Goal: Task Accomplishment & Management: Complete application form

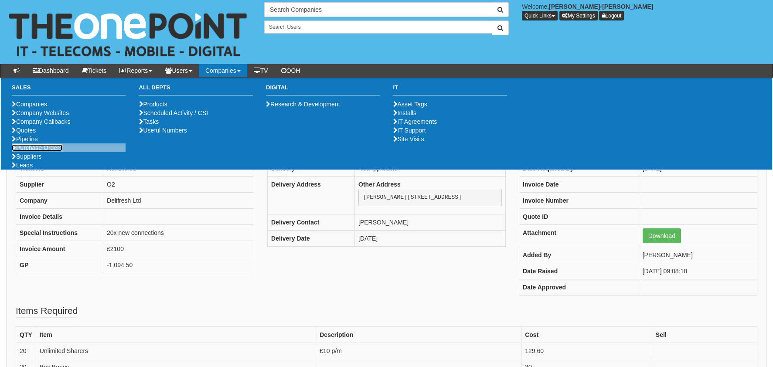
click at [17, 151] on link "Purchase Orders" at bounding box center [37, 147] width 51 height 7
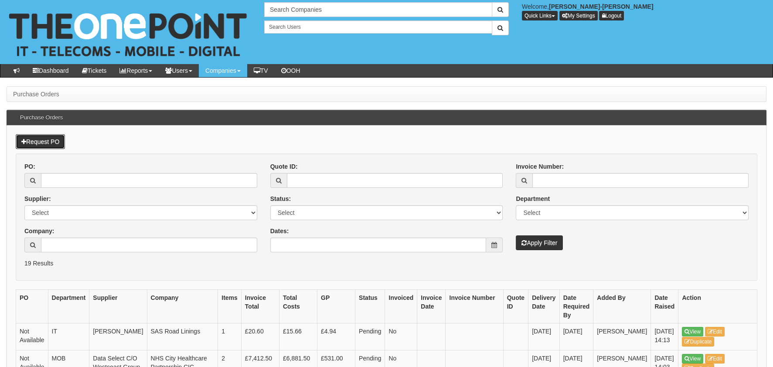
click at [17, 140] on link "Request PO" at bounding box center [40, 141] width 49 height 15
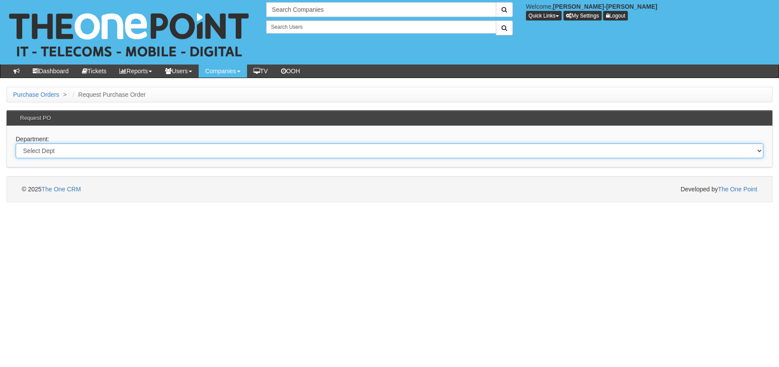
drag, startPoint x: 244, startPoint y: 143, endPoint x: 237, endPoint y: 155, distance: 13.9
click at [244, 143] on select "Select Dept Digital Internal IT Mobiles Marketing Telecoms" at bounding box center [390, 150] width 748 height 15
select select "?pipeID=&dept=MOB"
click at [16, 143] on select "Select Dept Digital Internal IT Mobiles Marketing Telecoms" at bounding box center [390, 150] width 748 height 15
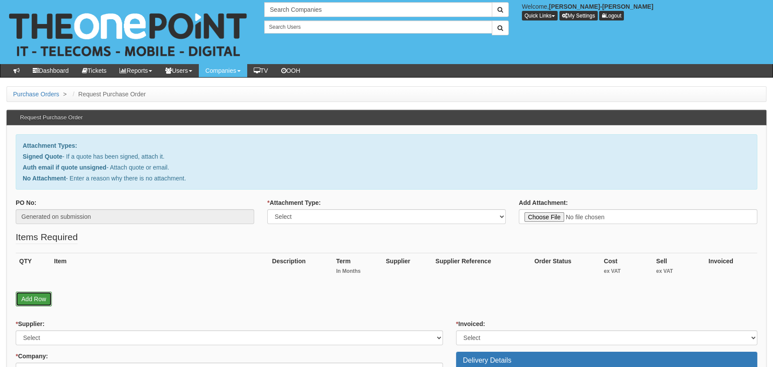
click at [20, 300] on link "Add Row" at bounding box center [34, 299] width 36 height 15
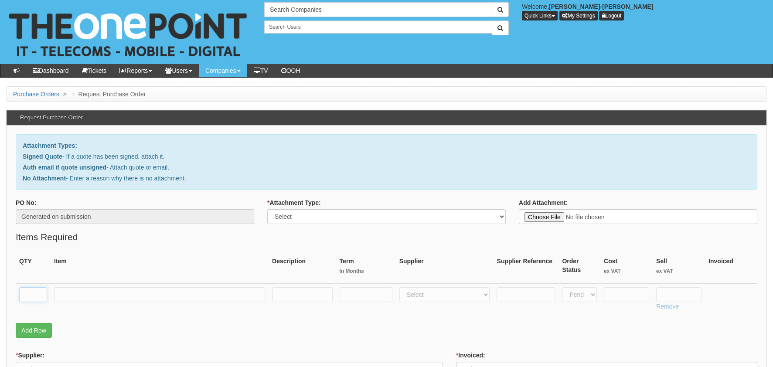
click at [41, 289] on input "text" at bounding box center [33, 294] width 28 height 15
type input "1"
click at [94, 297] on input "text" at bounding box center [159, 294] width 211 height 15
type input "Delivery"
click at [614, 292] on input "text" at bounding box center [626, 294] width 45 height 15
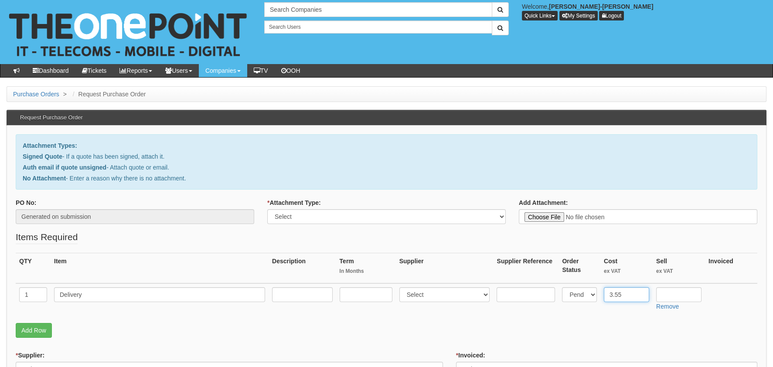
type input "3.55"
click at [672, 293] on input "text" at bounding box center [678, 294] width 45 height 15
type input "4.99"
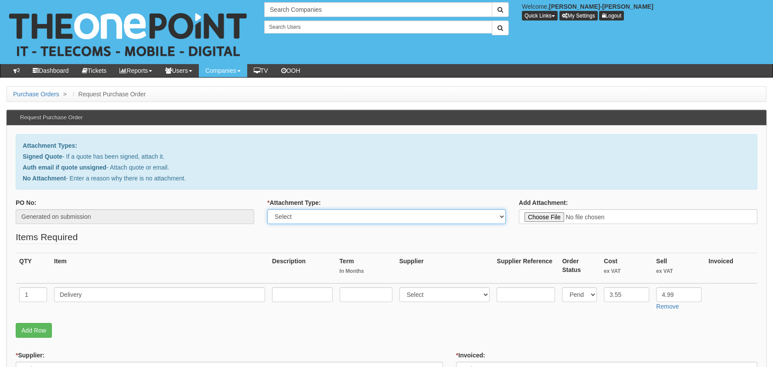
click at [372, 215] on select "Select Signed Quote Auth email with quote if unsigned No Attachment" at bounding box center [386, 216] width 238 height 15
select select "Auth email if quote unsigned"
click at [267, 209] on select "Select Signed Quote Auth email with quote if unsigned No Attachment" at bounding box center [386, 216] width 238 height 15
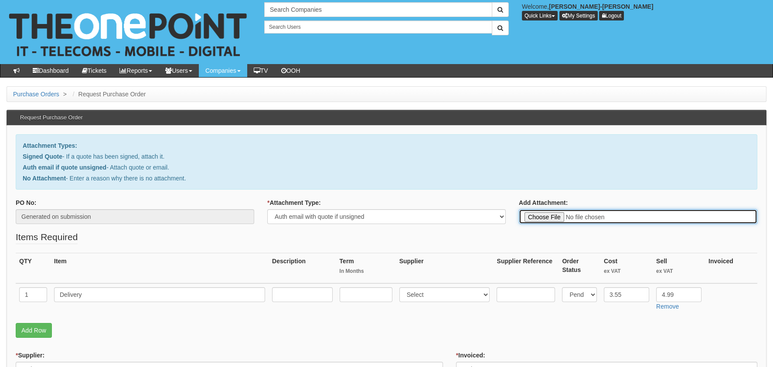
click at [591, 214] on input "Add Attachment:" at bounding box center [638, 216] width 238 height 15
type input "C:\fakepath\Royal Mail - Postage Confirmation for WP-1215-8996-750.msg"
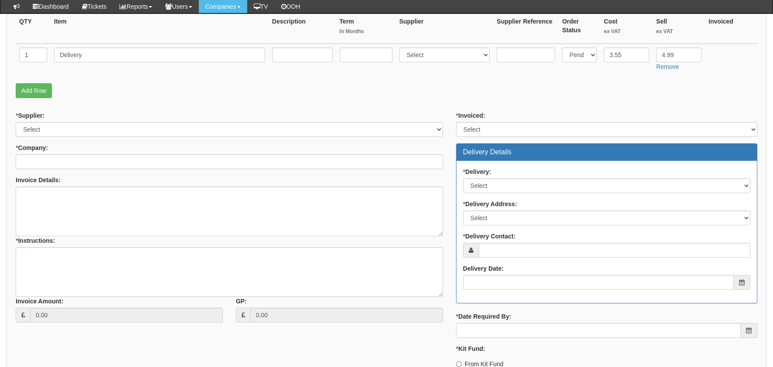
scroll to position [318, 0]
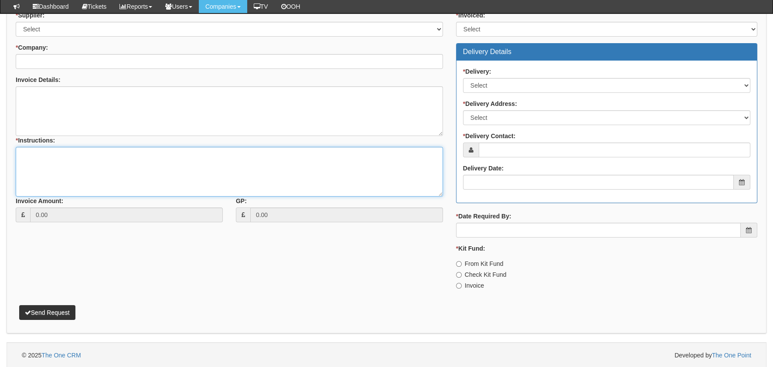
click at [100, 168] on textarea "* Instructions:" at bounding box center [229, 172] width 427 height 50
paste textarea "https://halo.theonepoint.co.uk/tickets?area=14&mainview=team&viewid=2&selid=40&…"
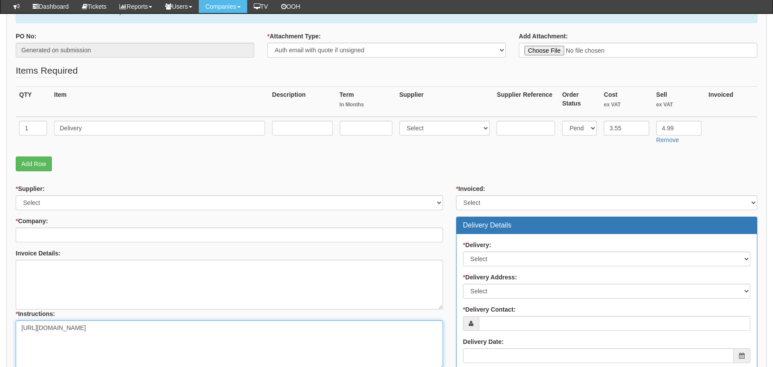
scroll to position [143, 0]
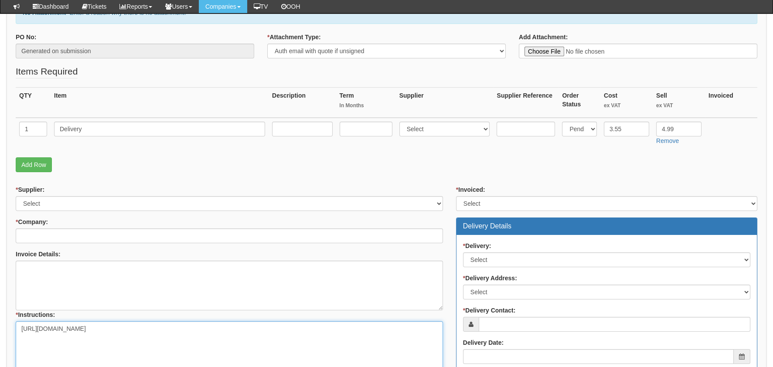
type textarea "https://halo.theonepoint.co.uk/tickets?area=14&mainview=team&viewid=2&selid=40&…"
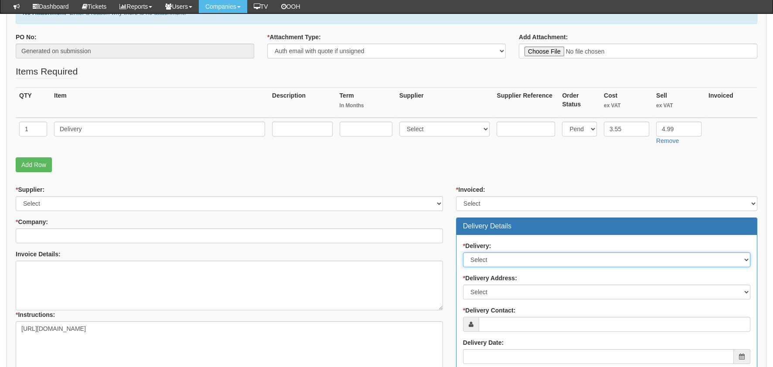
click at [478, 254] on select "Select No Not Applicable Yes" at bounding box center [606, 259] width 287 height 15
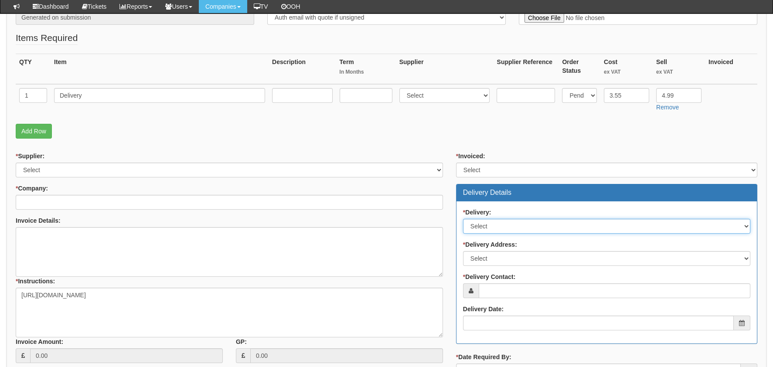
scroll to position [187, 0]
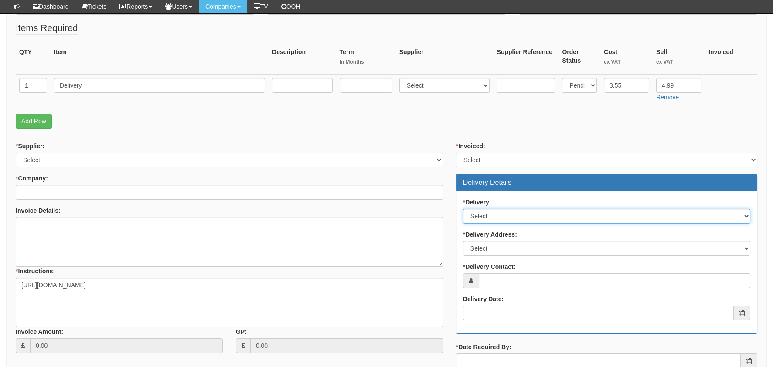
click at [494, 220] on select "Select No Not Applicable Yes" at bounding box center [606, 216] width 287 height 15
select select "1"
click at [463, 209] on select "Select No Not Applicable Yes" at bounding box center [606, 216] width 287 height 15
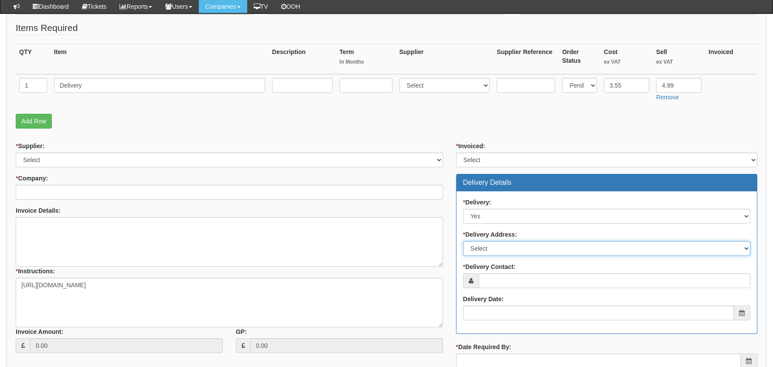
drag, startPoint x: 509, startPoint y: 250, endPoint x: 510, endPoint y: 254, distance: 4.4
click at [509, 250] on select "Select Not Applicable Other" at bounding box center [606, 248] width 287 height 15
select select "other"
click at [463, 241] on select "Select Not Applicable Other" at bounding box center [606, 248] width 287 height 15
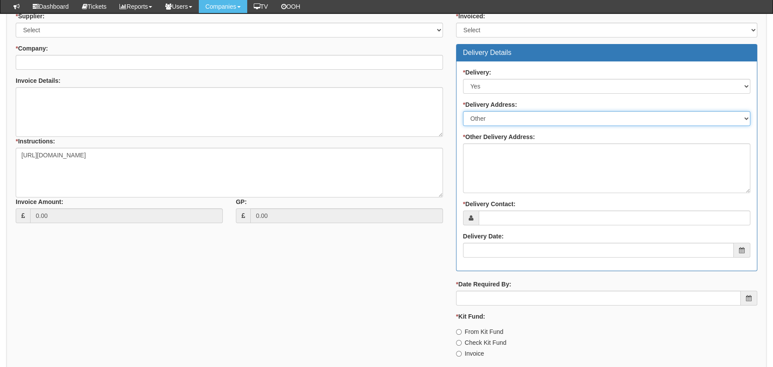
scroll to position [318, 0]
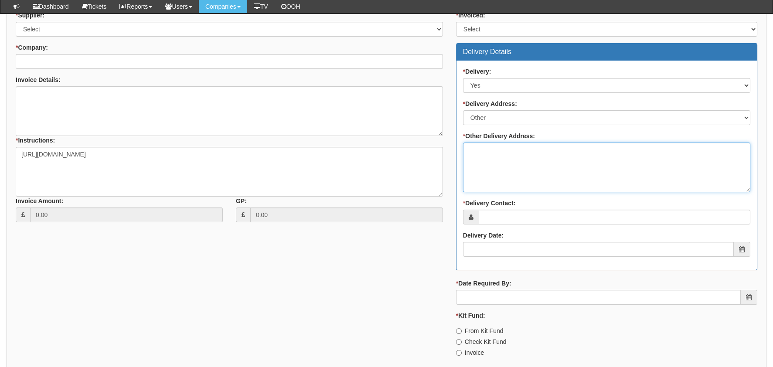
click at [506, 149] on textarea "* Other Delivery Address:" at bounding box center [606, 168] width 287 height 50
type textarea "It is to TOP as its a return for a replacement"
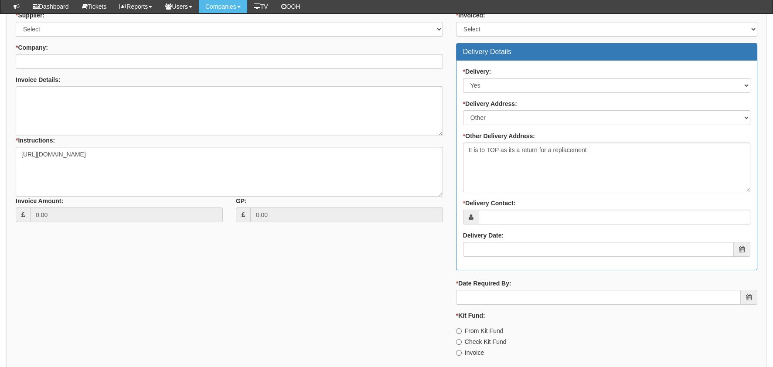
click at [419, 307] on div "* Supplier: Select 123 REG.co.uk 1Password 3 4Gon AA Jones Electric Ltd Abzorb …" at bounding box center [386, 187] width 754 height 353
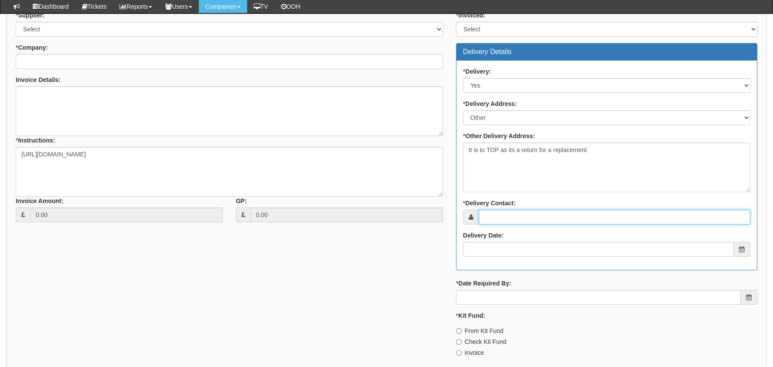
click at [492, 219] on input "* Delivery Contact:" at bounding box center [615, 217] width 272 height 15
click at [493, 217] on input "* Delivery Contact:" at bounding box center [615, 217] width 272 height 15
type input "N"
type input "Abbie"
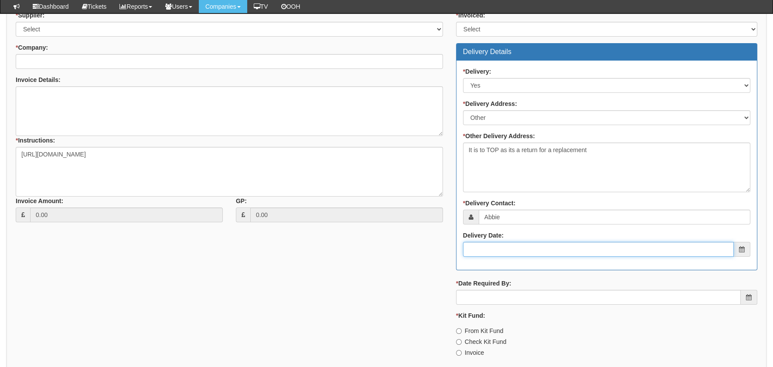
click at [496, 249] on input "Delivery Date:" at bounding box center [598, 249] width 271 height 15
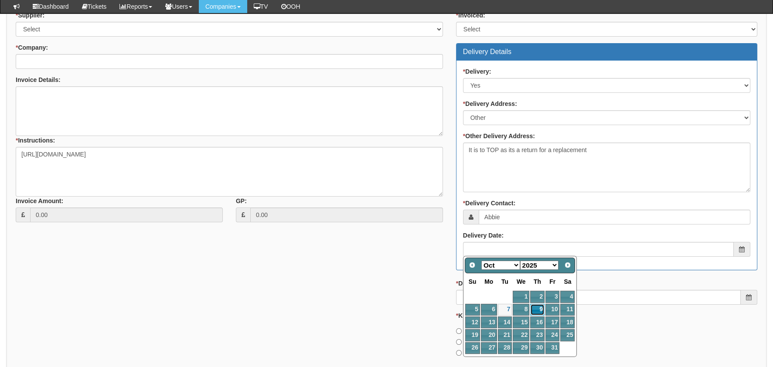
click at [542, 306] on link "9" at bounding box center [537, 310] width 14 height 12
type input "2025-10-09"
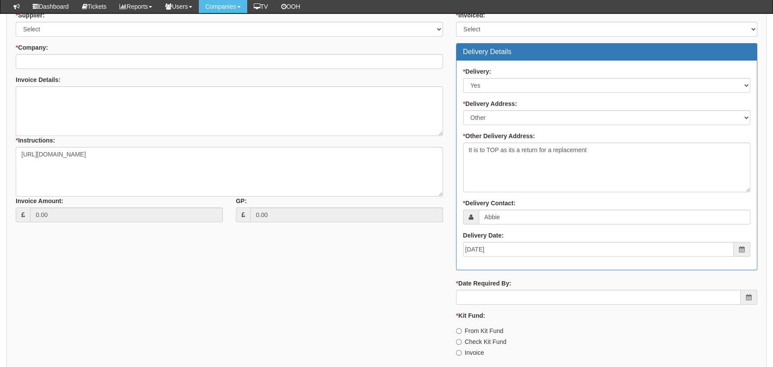
click at [477, 354] on label "Invoice" at bounding box center [470, 352] width 28 height 9
click at [462, 354] on input "Invoice" at bounding box center [459, 353] width 6 height 6
radio input "true"
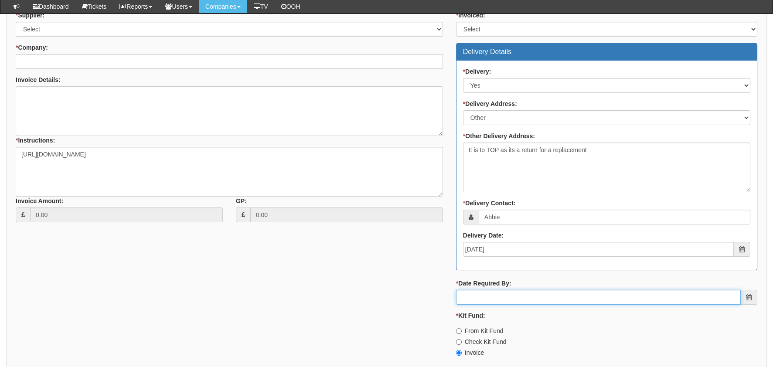
click at [499, 294] on input "* Date Required By:" at bounding box center [598, 297] width 285 height 15
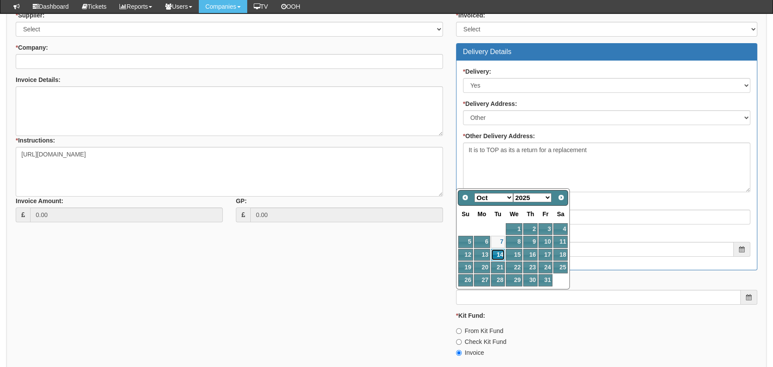
click at [497, 251] on link "14" at bounding box center [498, 255] width 14 height 12
type input "2025-10-14"
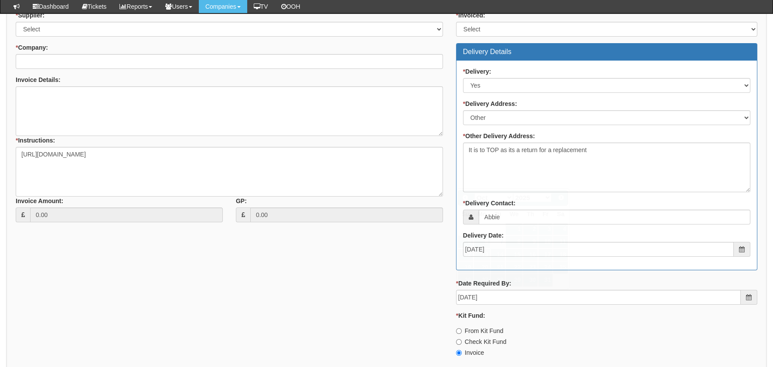
click at [322, 276] on div "* Supplier: Select 123 REG.co.uk 1Password 3 4Gon AA Jones Electric Ltd Abzorb …" at bounding box center [386, 187] width 754 height 353
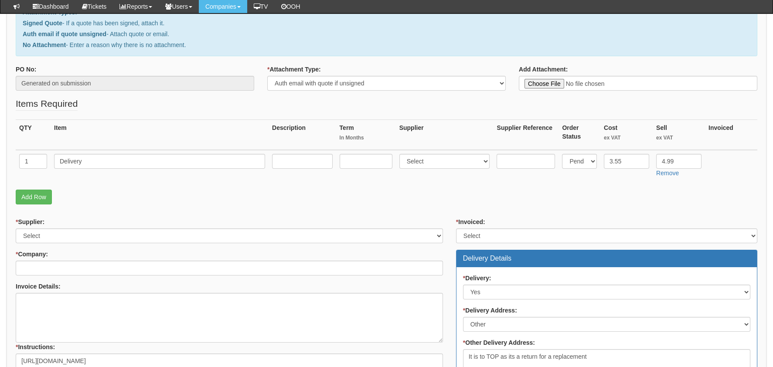
scroll to position [100, 0]
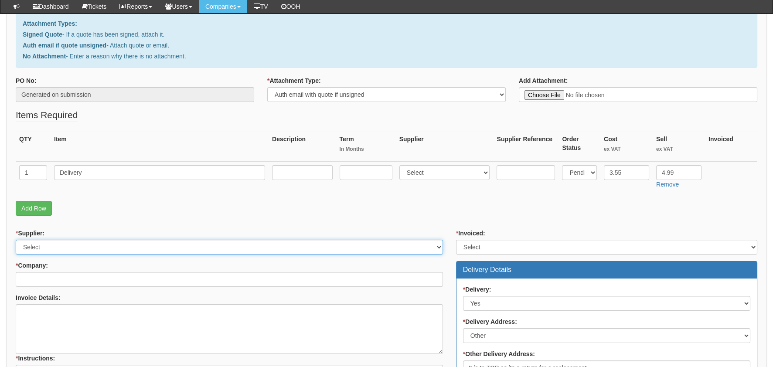
click at [73, 242] on select "Select 123 REG.co.uk 1Password 3 4Gon AA Jones Electric Ltd Abzorb Access Group…" at bounding box center [229, 247] width 427 height 15
select select "124"
click at [16, 240] on select "Select 123 REG.co.uk 1Password 3 4Gon AA Jones Electric Ltd Abzorb Access Group…" at bounding box center [229, 247] width 427 height 15
click at [522, 246] on select "Select Yes No N/A STB (part of order)" at bounding box center [606, 247] width 301 height 15
select select "2"
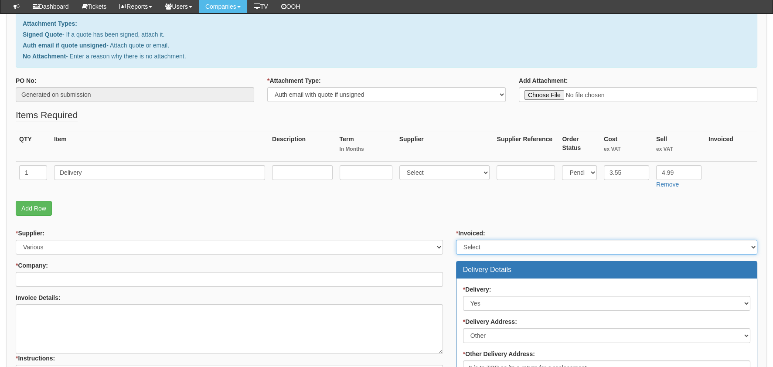
click at [456, 240] on select "Select Yes No N/A STB (part of order)" at bounding box center [606, 247] width 301 height 15
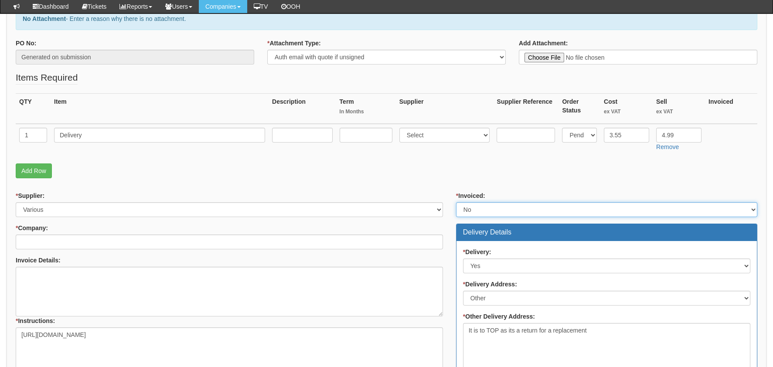
scroll to position [187, 0]
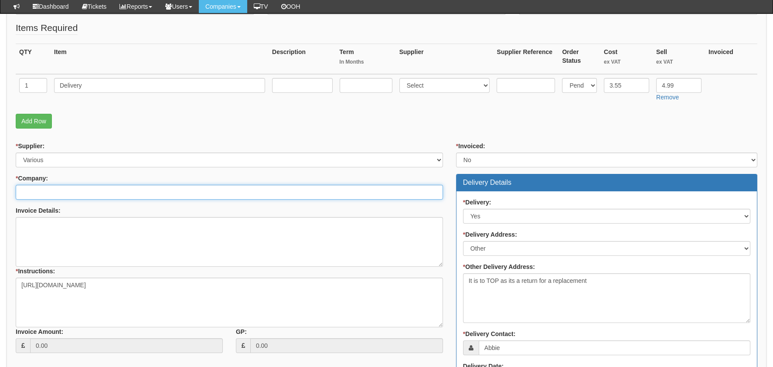
click at [156, 193] on input "* Company:" at bounding box center [229, 192] width 427 height 15
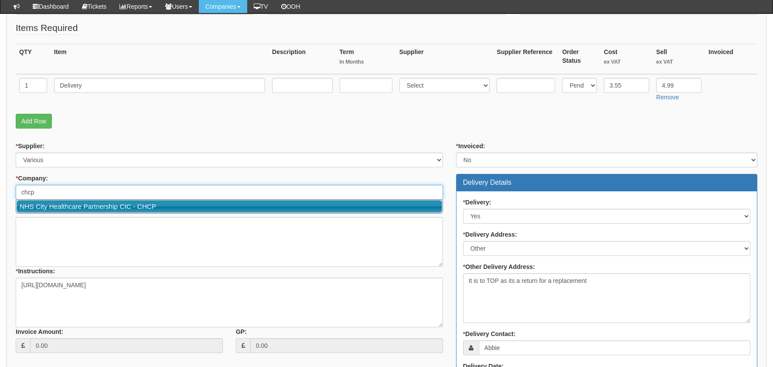
click at [167, 207] on link "NHS City Healthcare Partnership CIC - CHCP" at bounding box center [229, 206] width 425 height 13
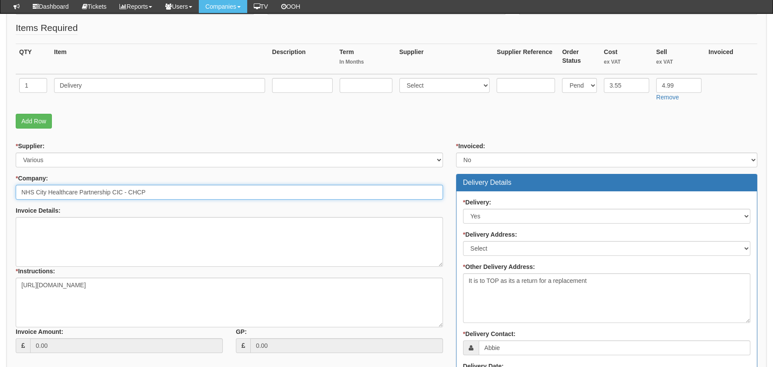
type input "NHS City Healthcare Partnership CIC - CHCP"
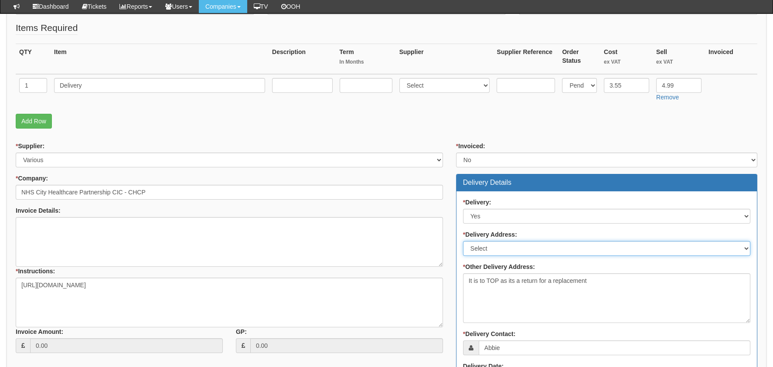
click at [523, 253] on select "Select Not Applicable Main Address - HU3 4AE Other" at bounding box center [606, 248] width 287 height 15
select select "other"
click at [463, 241] on select "Select Not Applicable Main Address - HU3 4AE Other" at bounding box center [606, 248] width 287 height 15
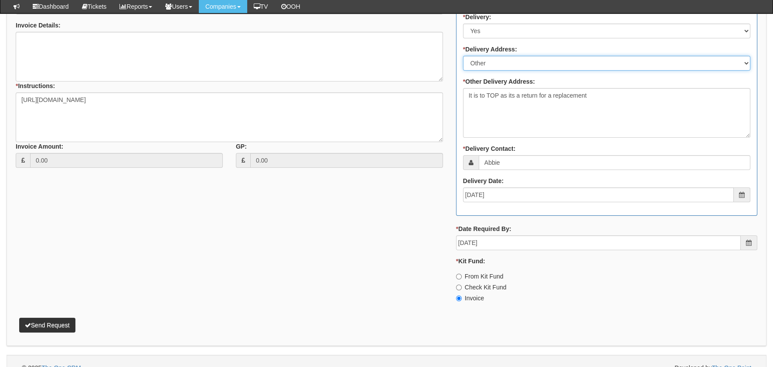
scroll to position [385, 0]
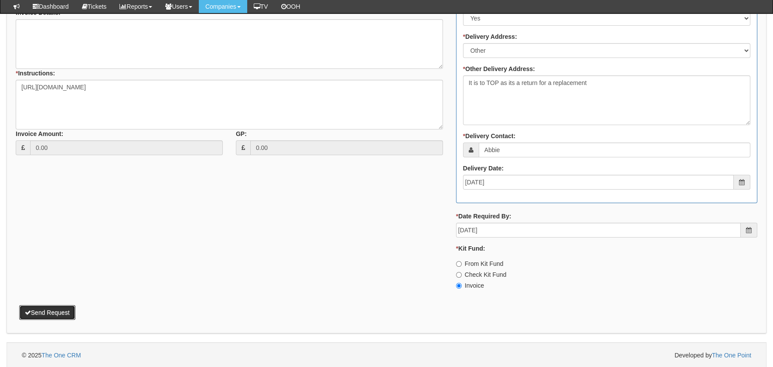
click at [61, 312] on button "Send Request" at bounding box center [47, 312] width 56 height 15
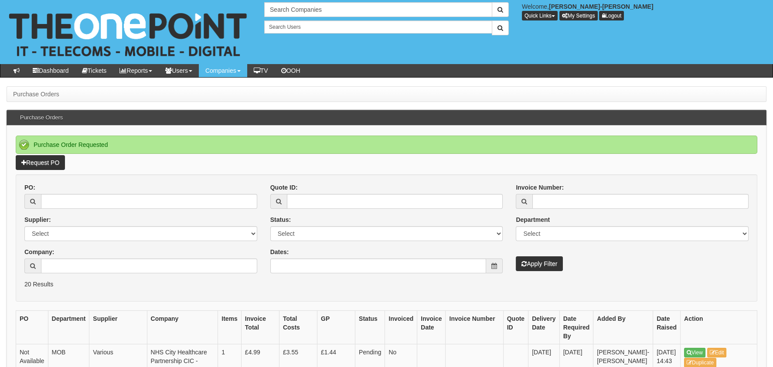
click at [501, 165] on p "Request PO" at bounding box center [386, 162] width 741 height 15
